Goal: Information Seeking & Learning: Learn about a topic

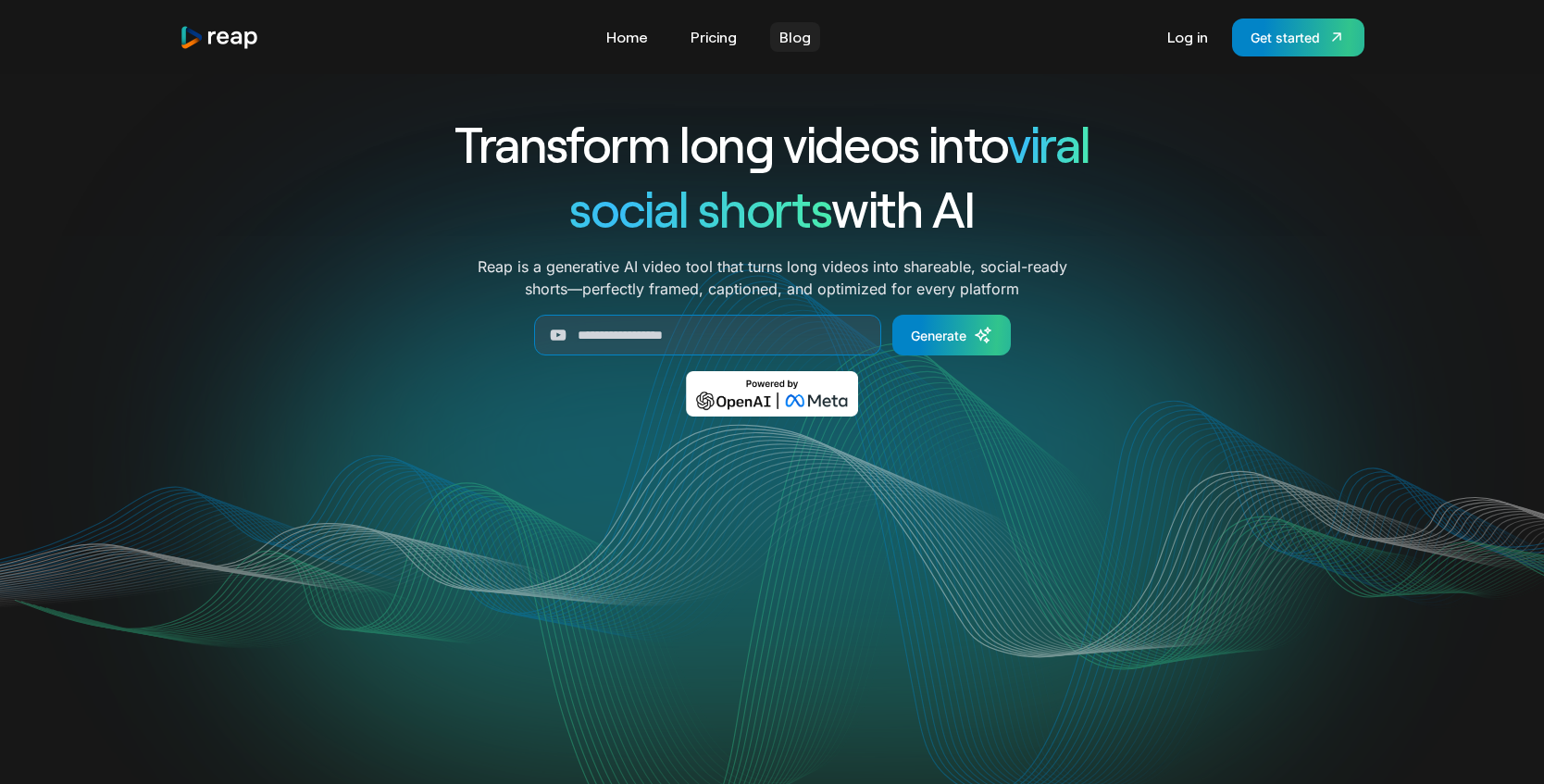
click at [799, 42] on link "Blog" at bounding box center [795, 37] width 50 height 29
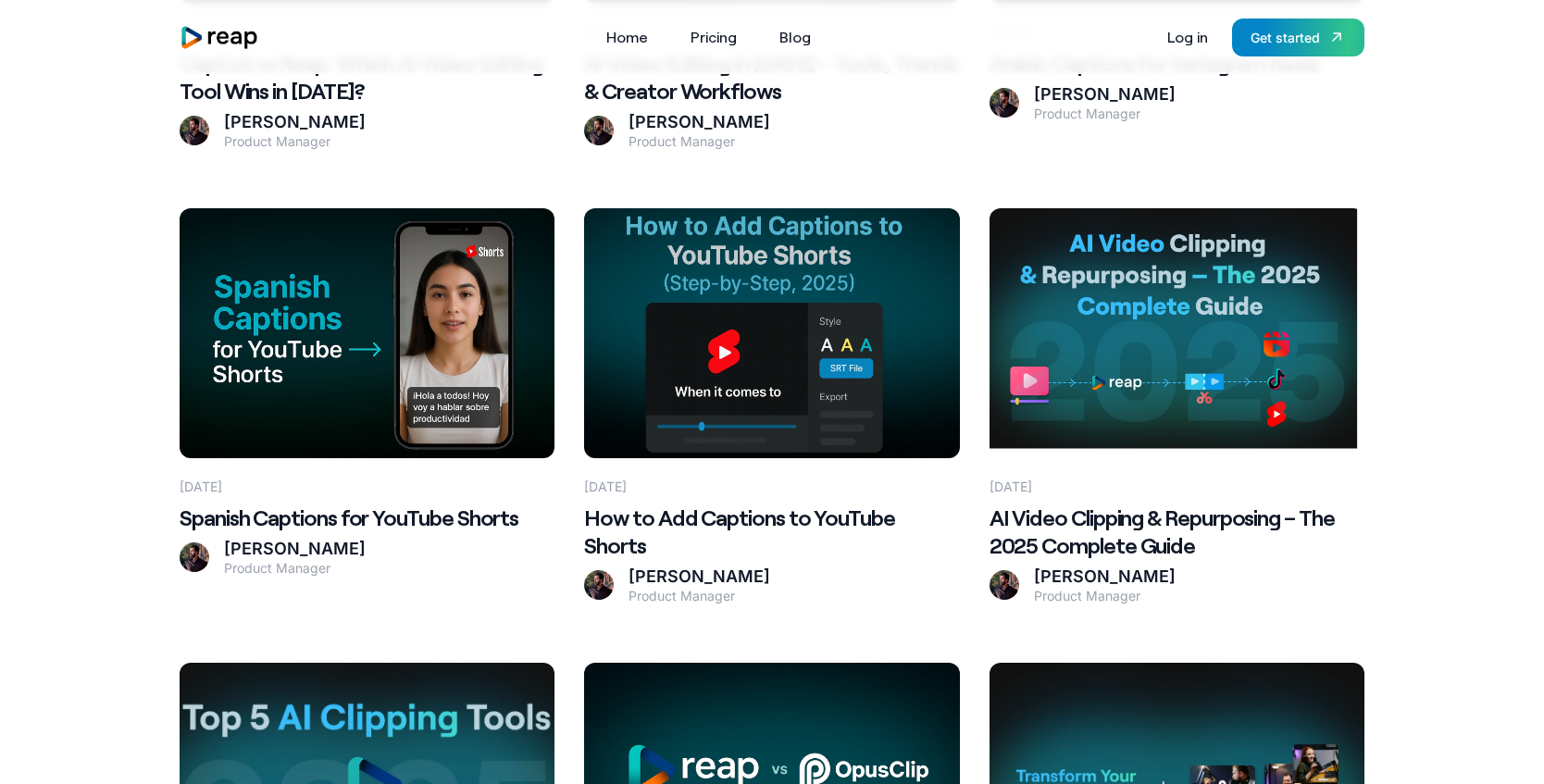
scroll to position [1177, 0]
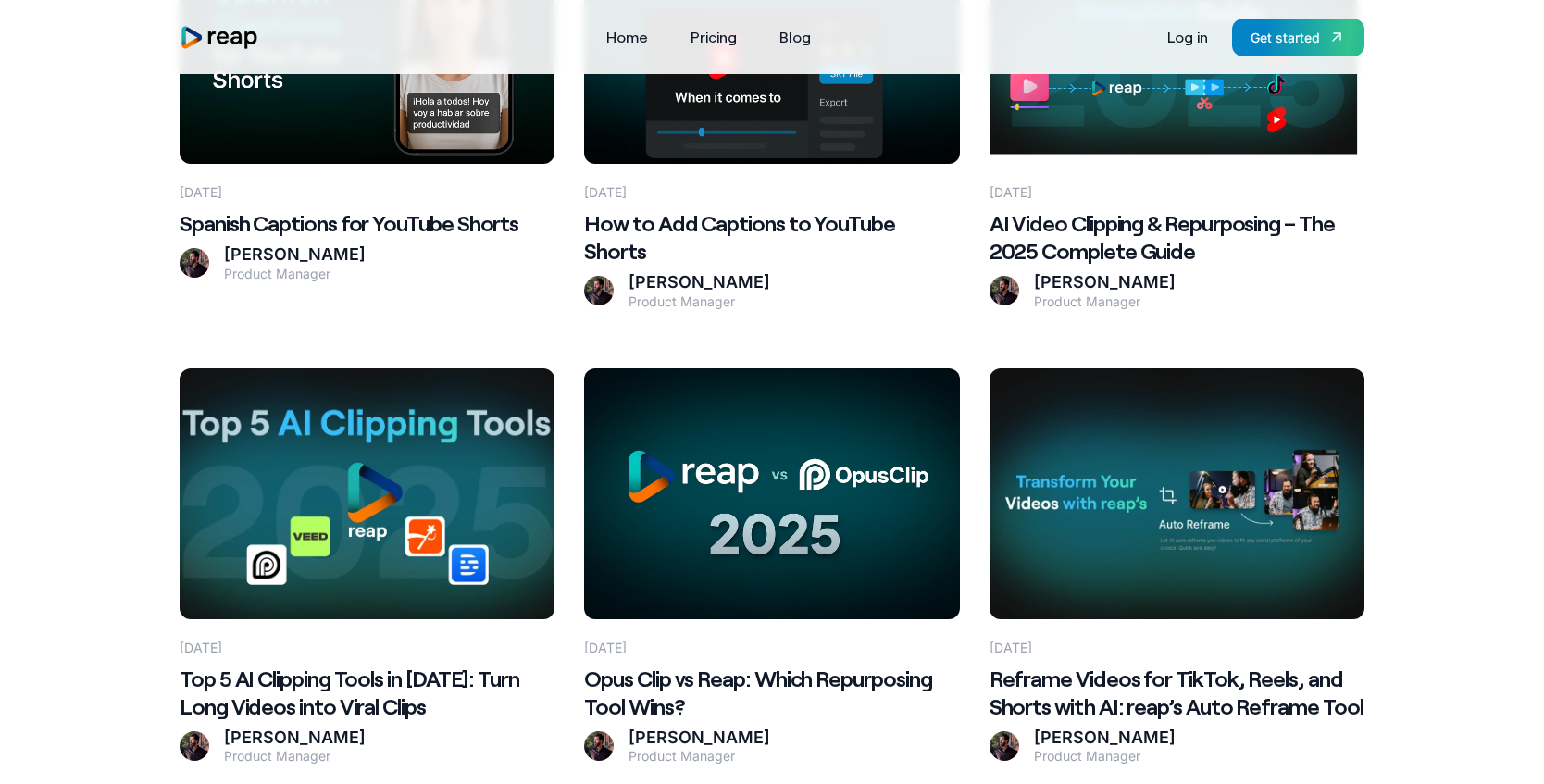
click at [497, 492] on Clips at bounding box center [366, 492] width 375 height 250
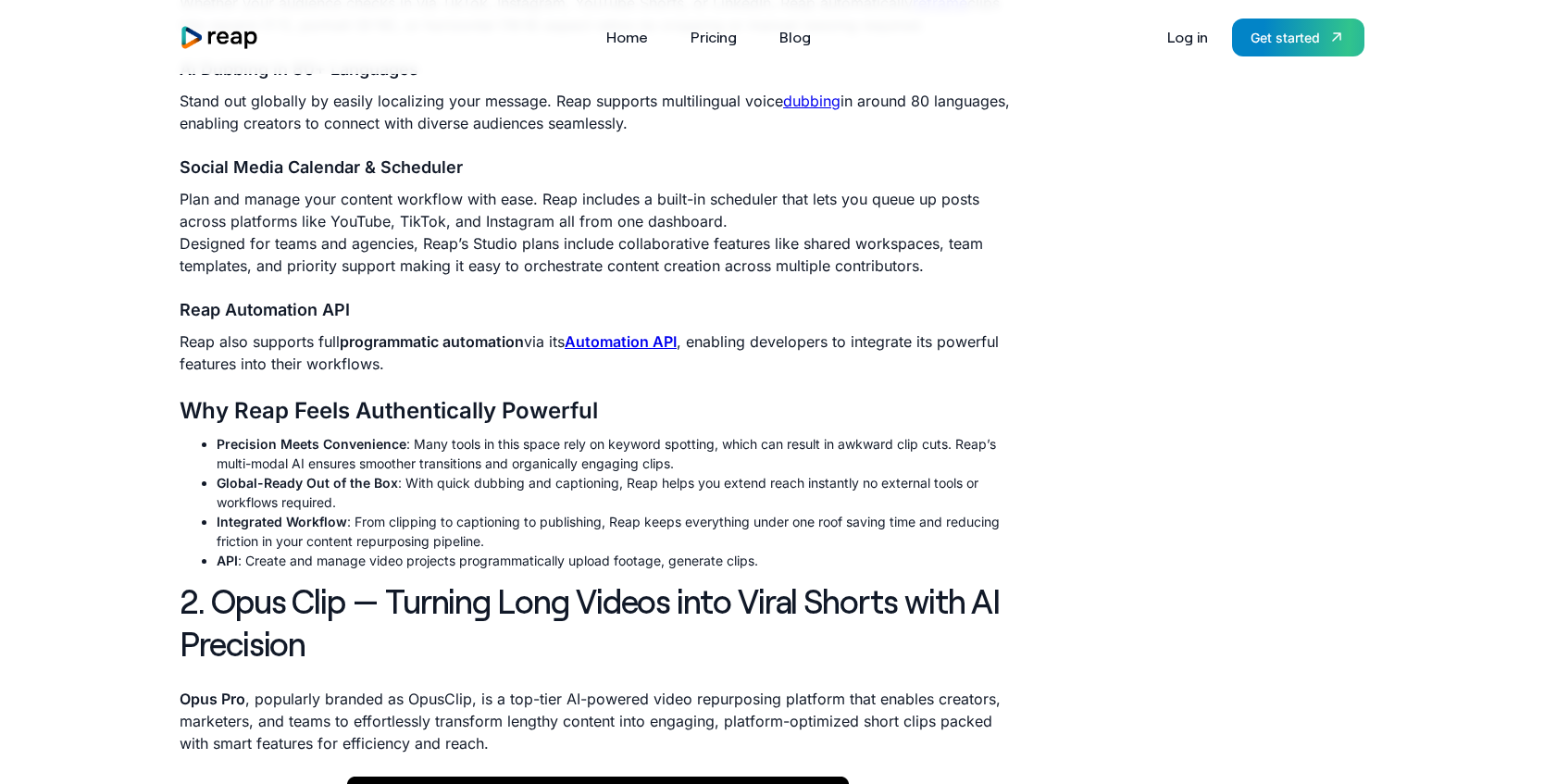
scroll to position [1485, 0]
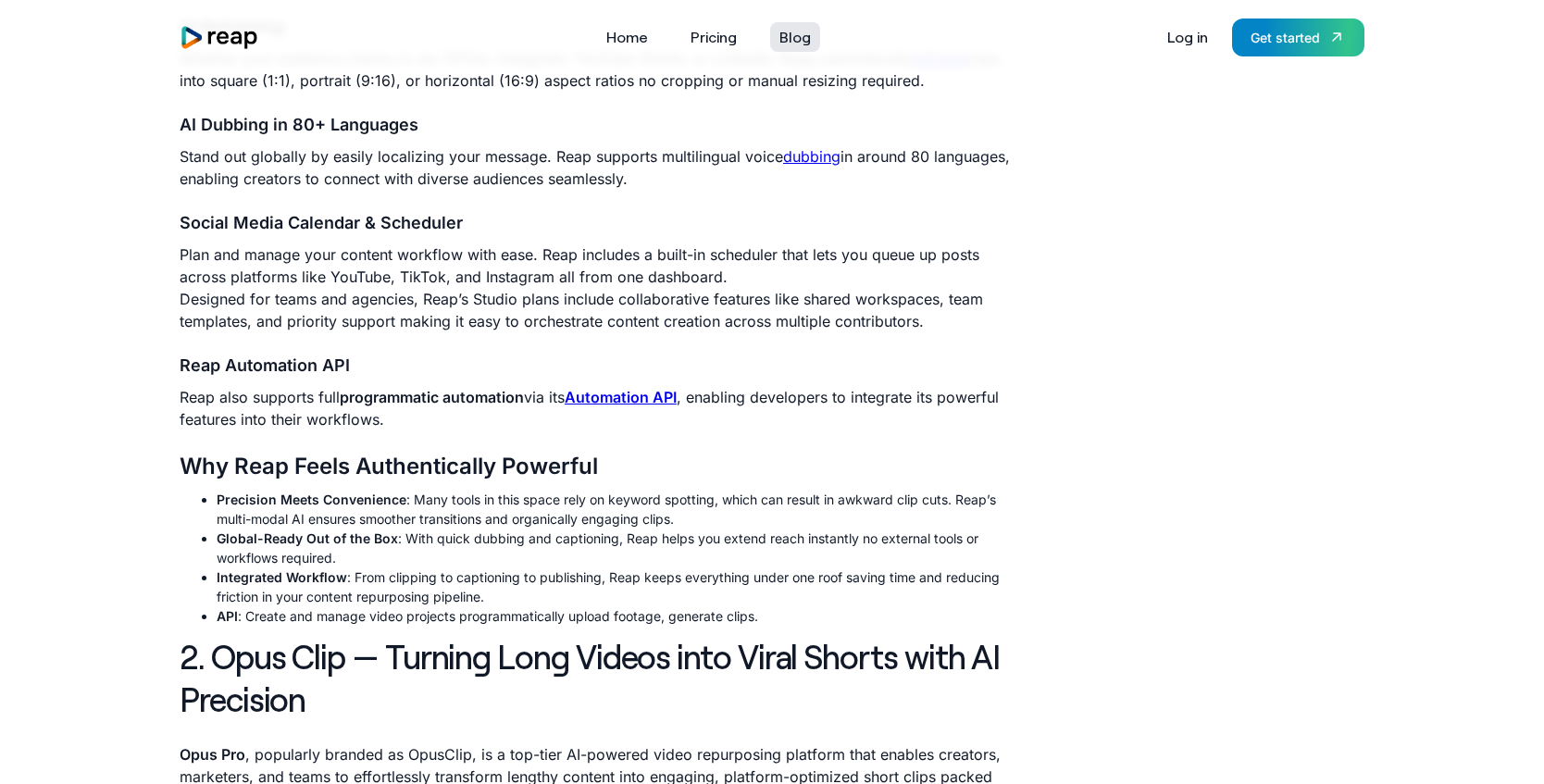
click at [786, 35] on link "Blog" at bounding box center [795, 37] width 50 height 29
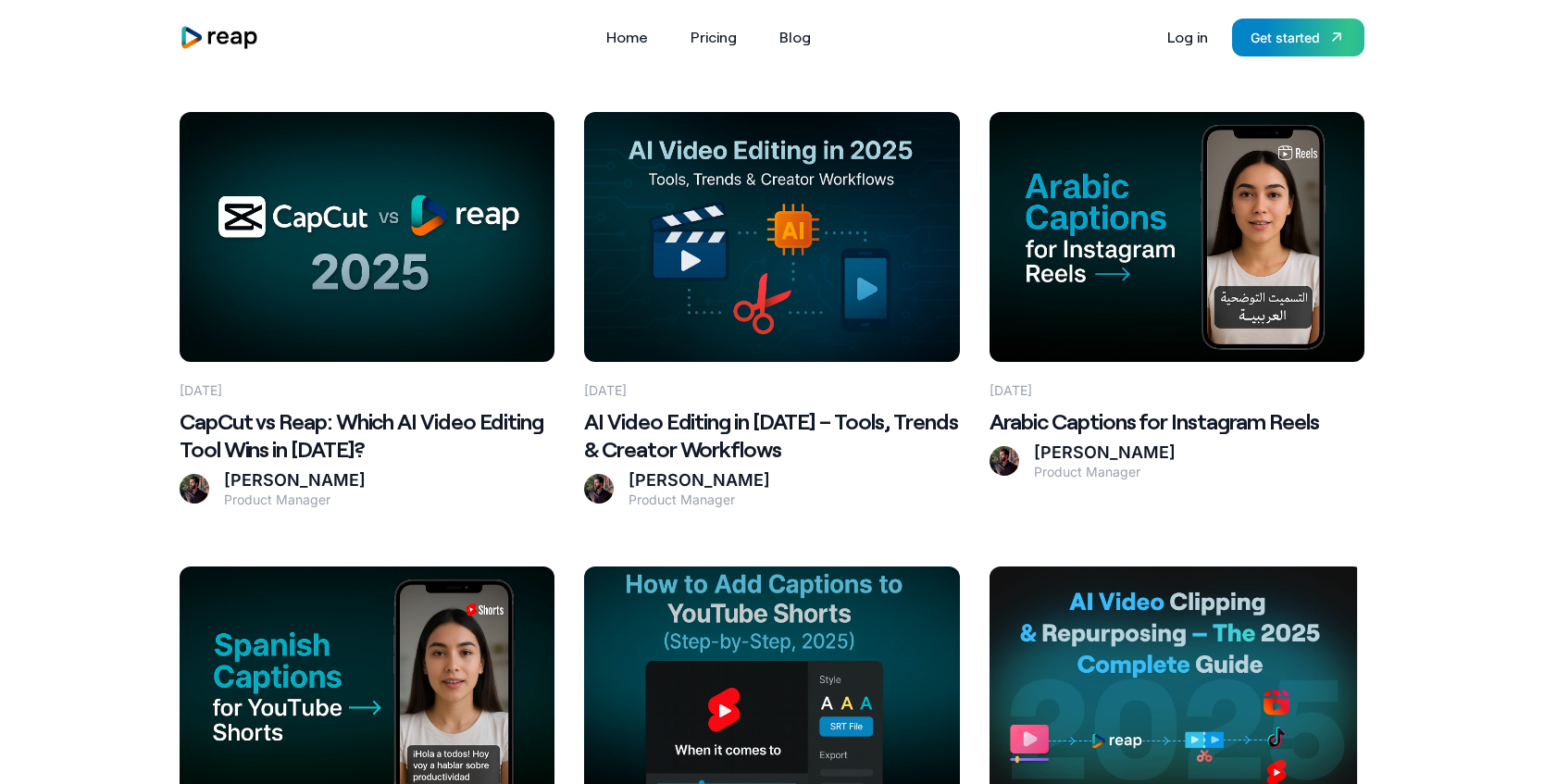
scroll to position [468, 0]
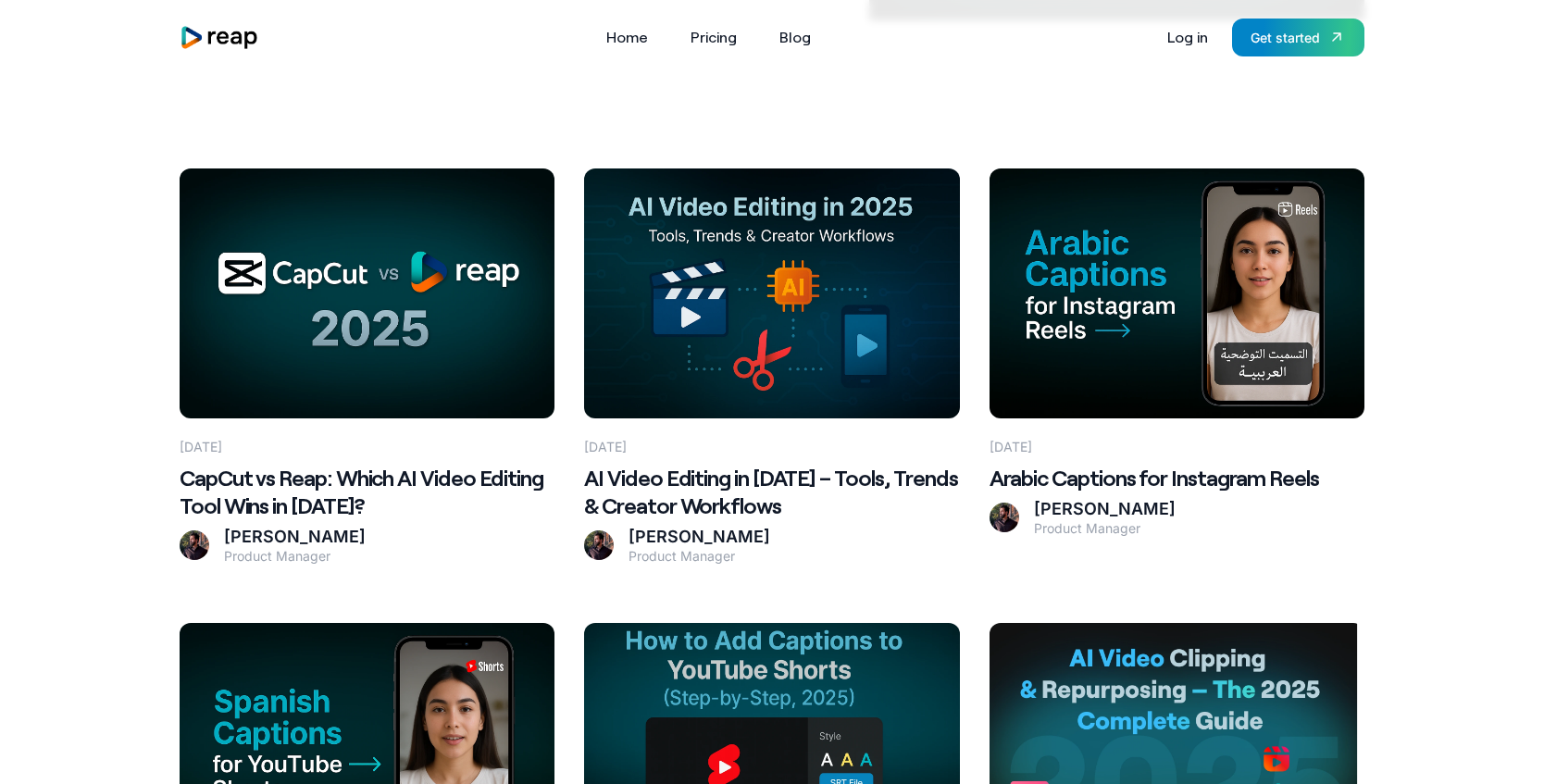
click at [485, 284] on 2025\? at bounding box center [366, 293] width 375 height 250
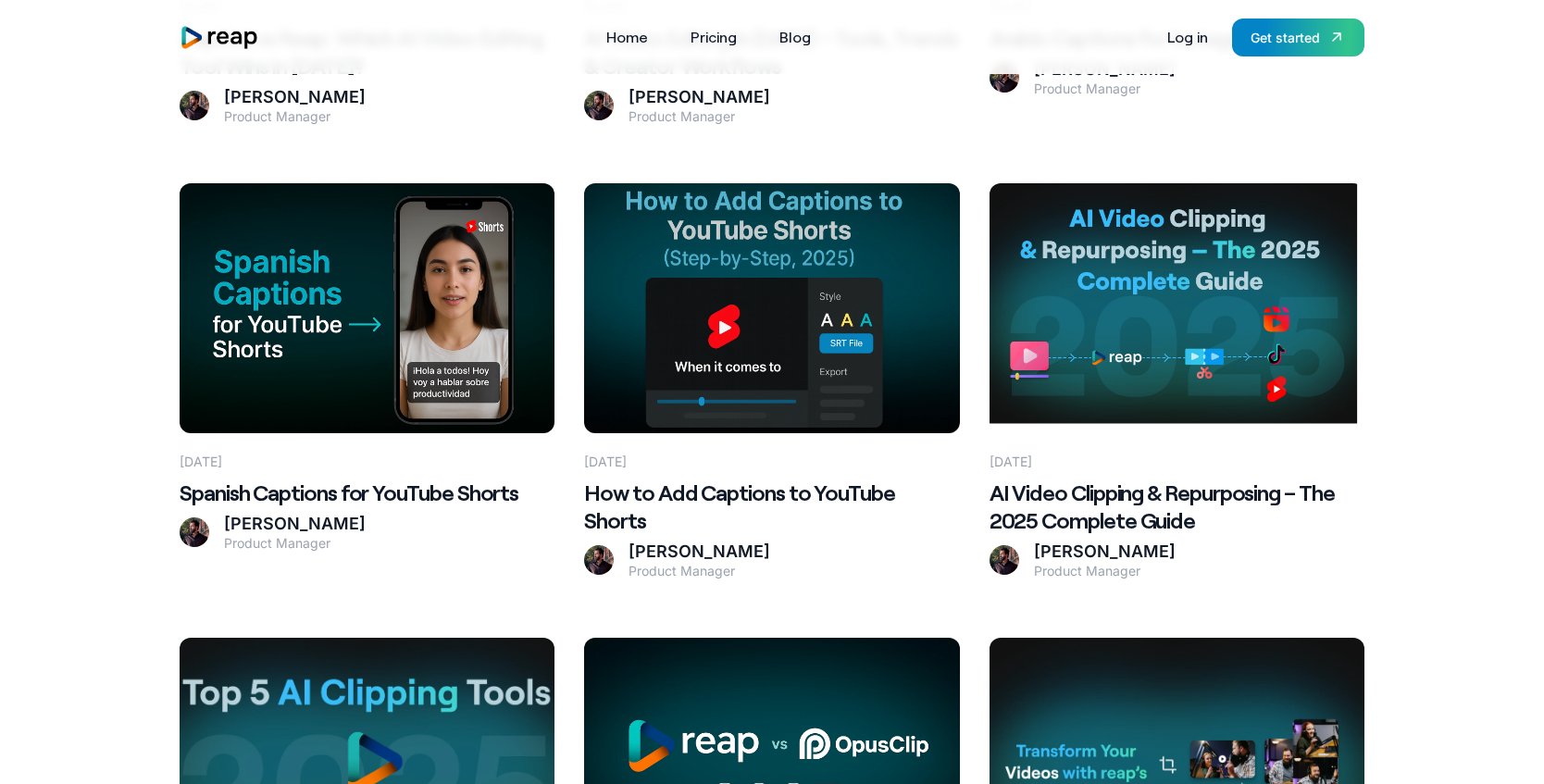
scroll to position [925, 0]
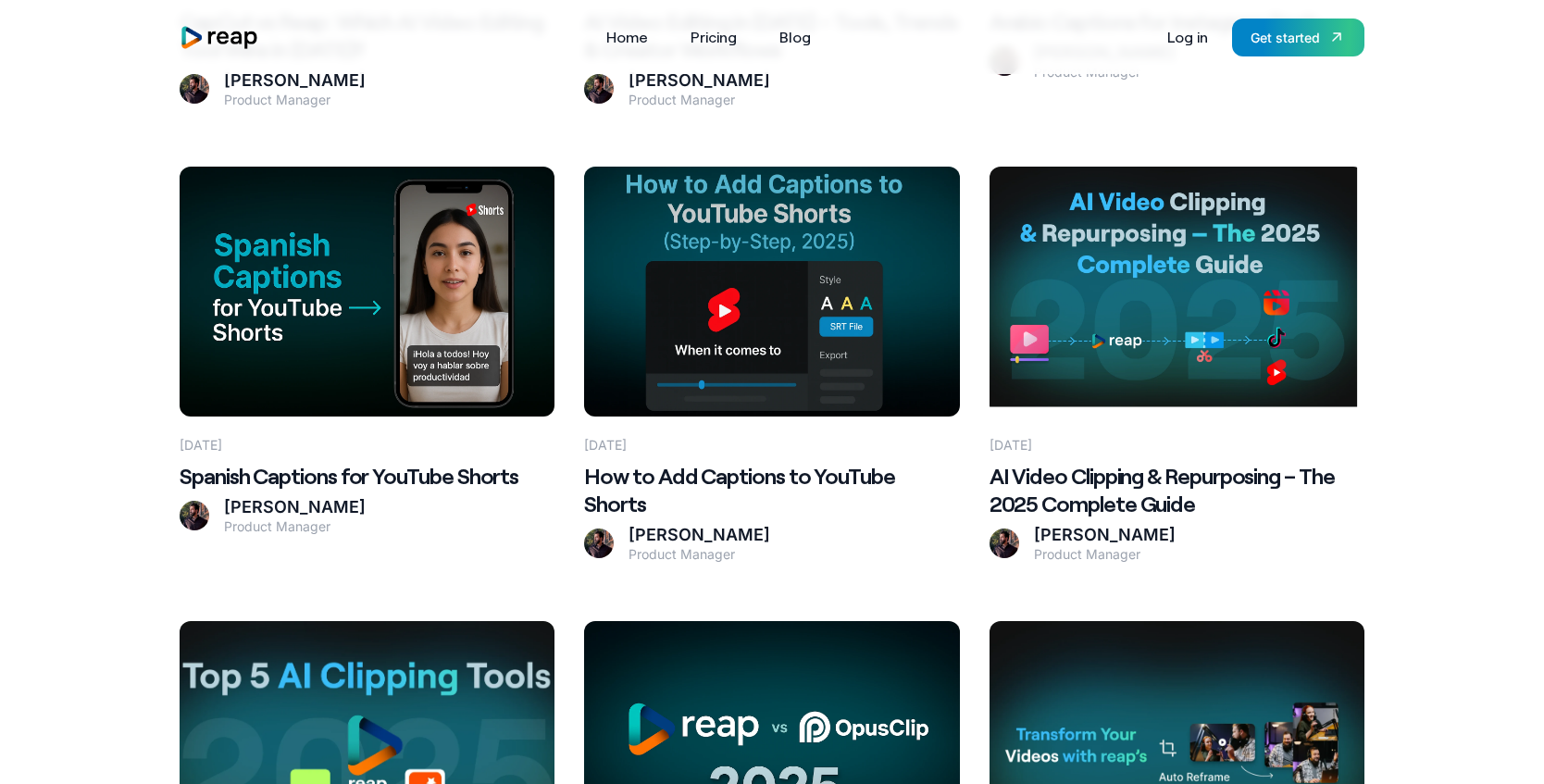
click at [390, 657] on Clips at bounding box center [366, 745] width 375 height 250
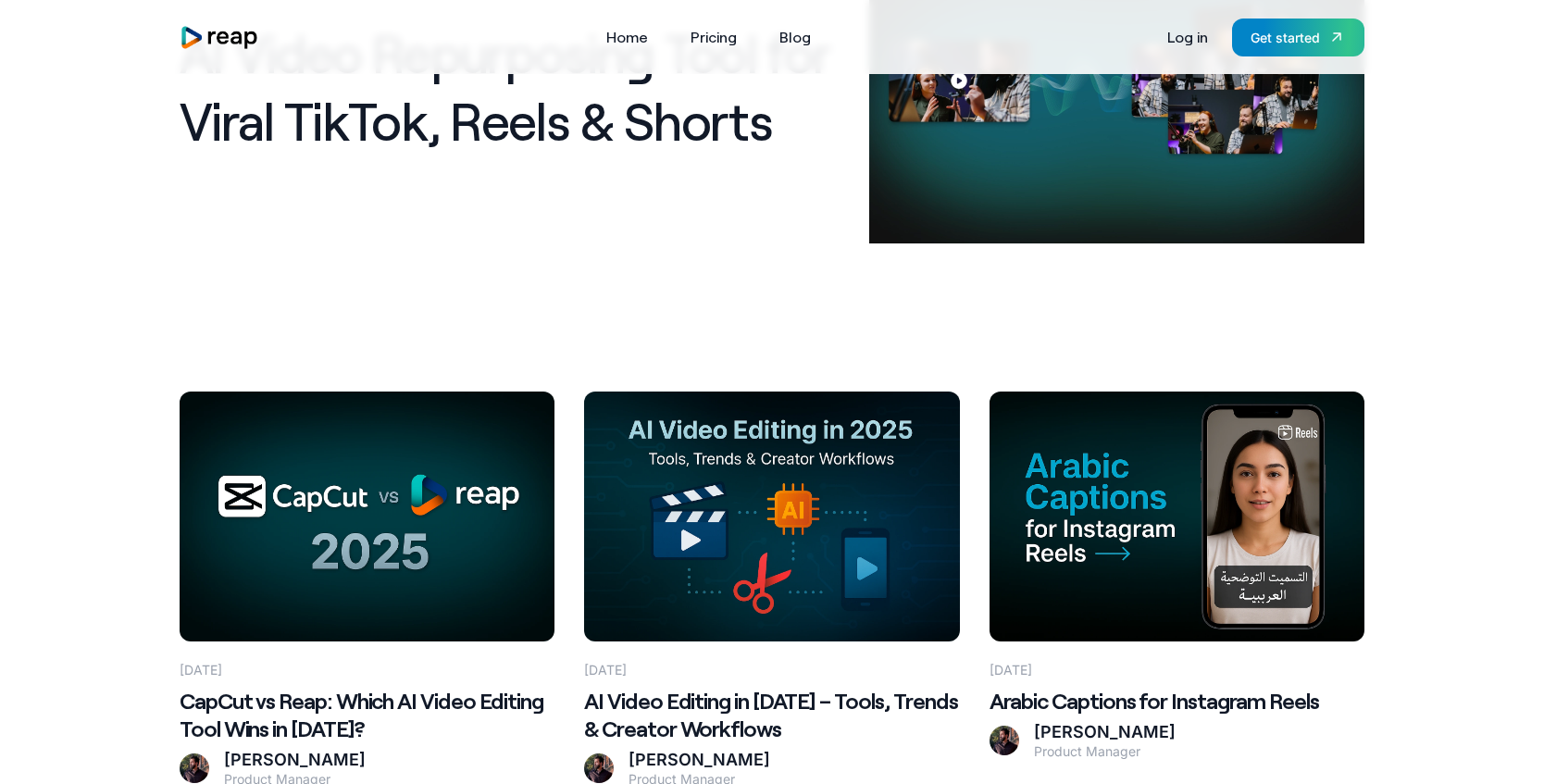
scroll to position [326, 0]
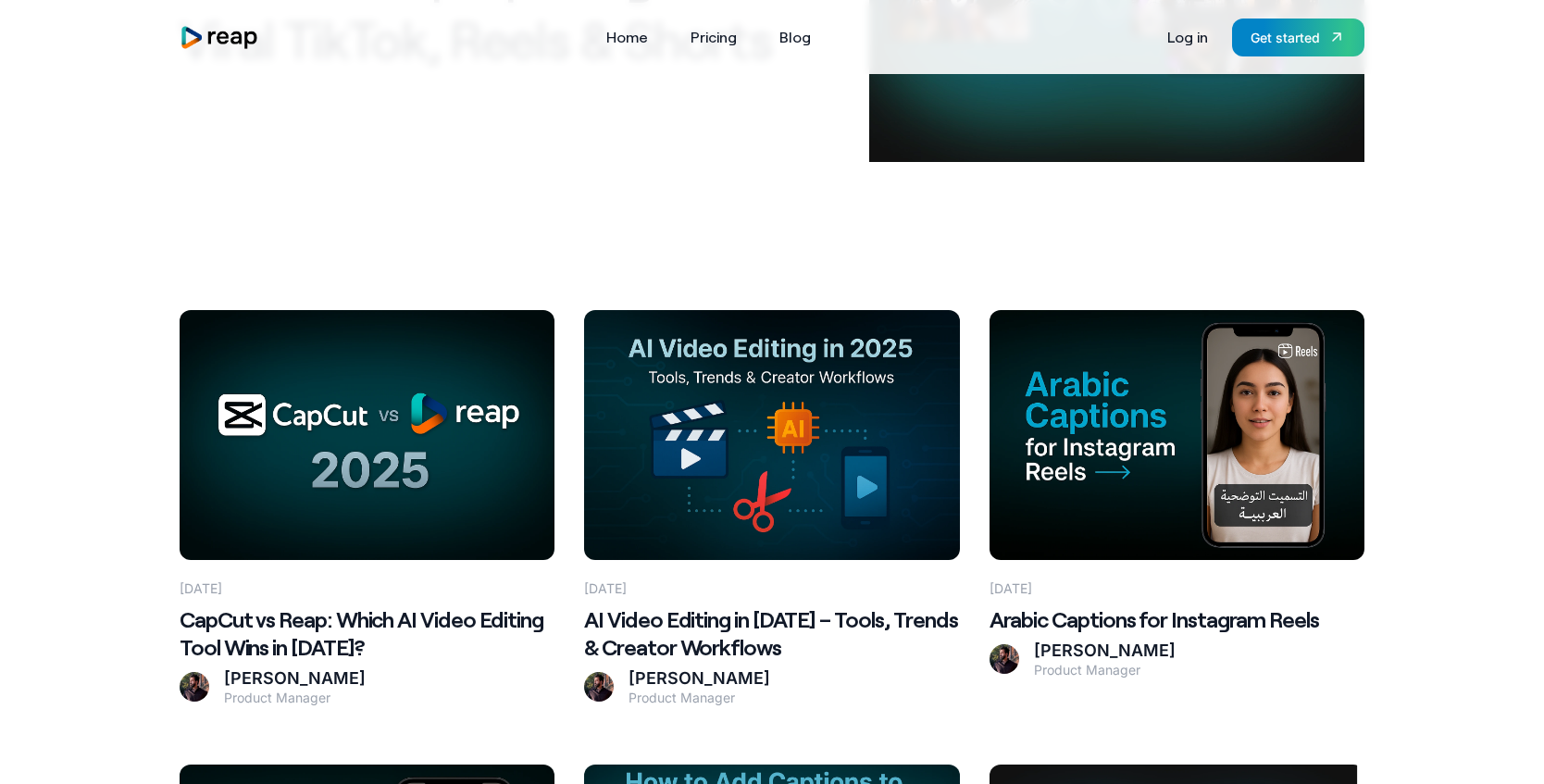
click at [412, 493] on 2025\? at bounding box center [366, 435] width 375 height 250
